Goal: Information Seeking & Learning: Find specific page/section

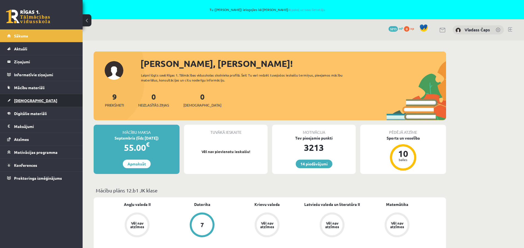
click at [24, 101] on span "[DEMOGRAPHIC_DATA]" at bounding box center [35, 100] width 43 height 5
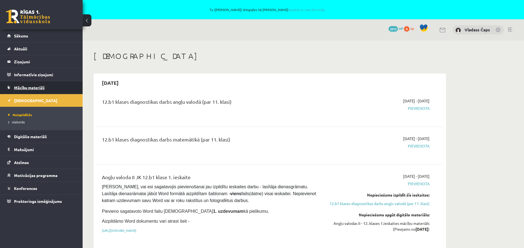
click at [24, 88] on span "Mācību materiāli" at bounding box center [29, 87] width 31 height 5
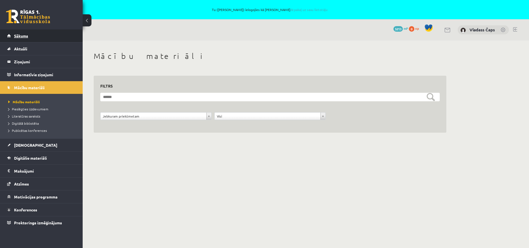
click at [23, 39] on link "Sākums" at bounding box center [41, 35] width 69 height 13
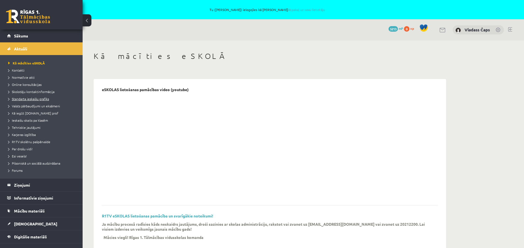
click at [23, 100] on span "Standarta ieskaišu grafiks" at bounding box center [28, 99] width 41 height 4
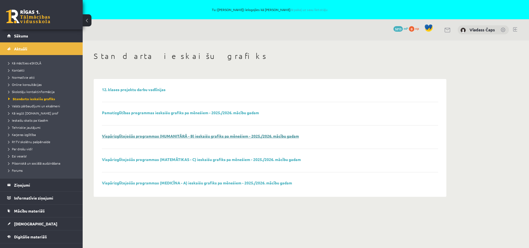
click at [183, 138] on link "Vispārizglītojošās programmas (HUMANITĀRĀ - B) ieskaišu grafiks pa mēnešiem - 2…" at bounding box center [200, 136] width 197 height 5
click at [488, 29] on link "Vladass Čaps" at bounding box center [481, 30] width 25 height 6
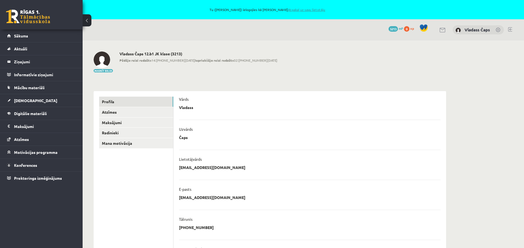
click at [299, 9] on link "Atpakaļ uz savu lietotāju" at bounding box center [306, 9] width 37 height 4
